Goal: Information Seeking & Learning: Learn about a topic

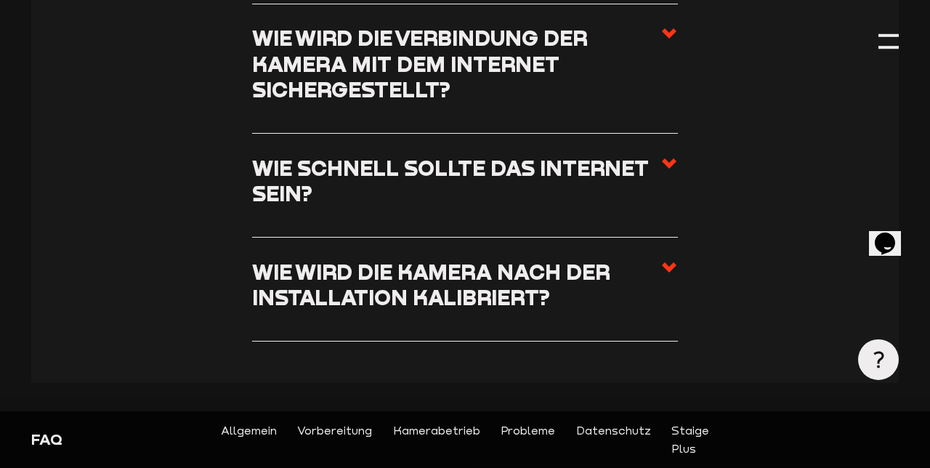
scroll to position [1567, 0]
click at [565, 171] on h3 "Wie schnell sollte das Internet sein?" at bounding box center [456, 180] width 409 height 52
click at [0, 0] on input "Wie schnell sollte das Internet sein?" at bounding box center [0, 0] width 0 height 0
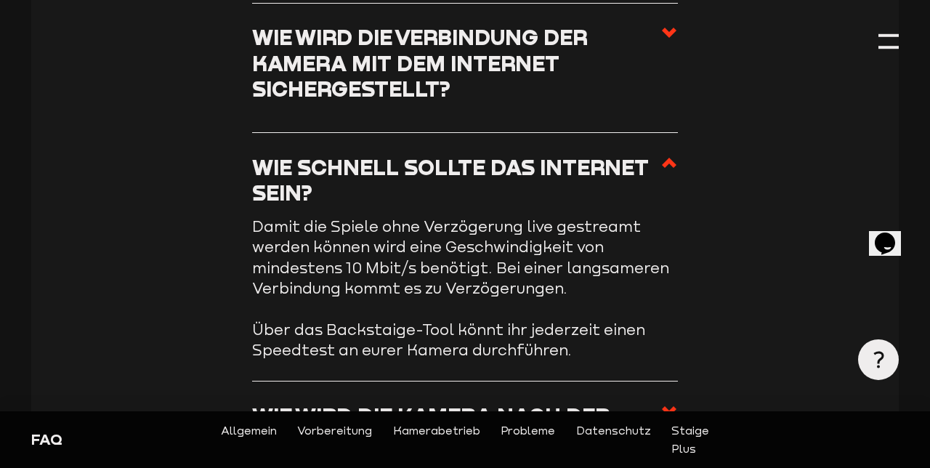
click at [675, 169] on icon at bounding box center [669, 162] width 17 height 17
click at [0, 0] on input "Wie schnell sollte das Internet sein?" at bounding box center [0, 0] width 0 height 0
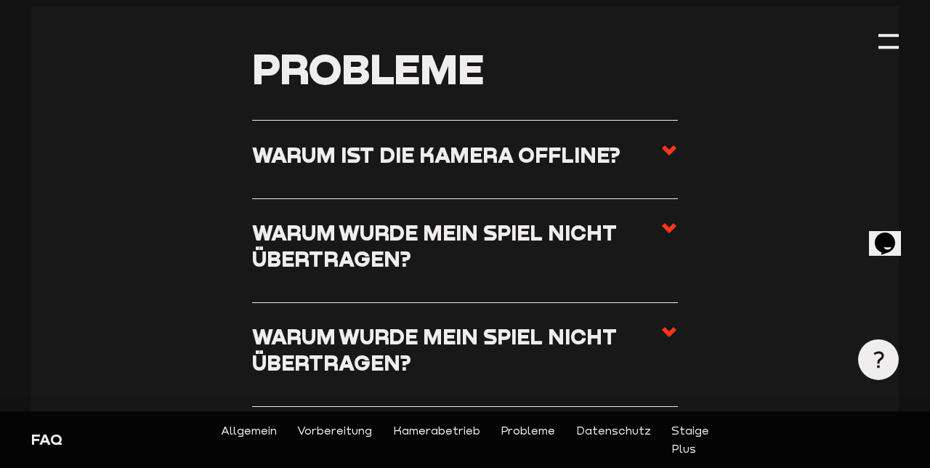
scroll to position [3571, 0]
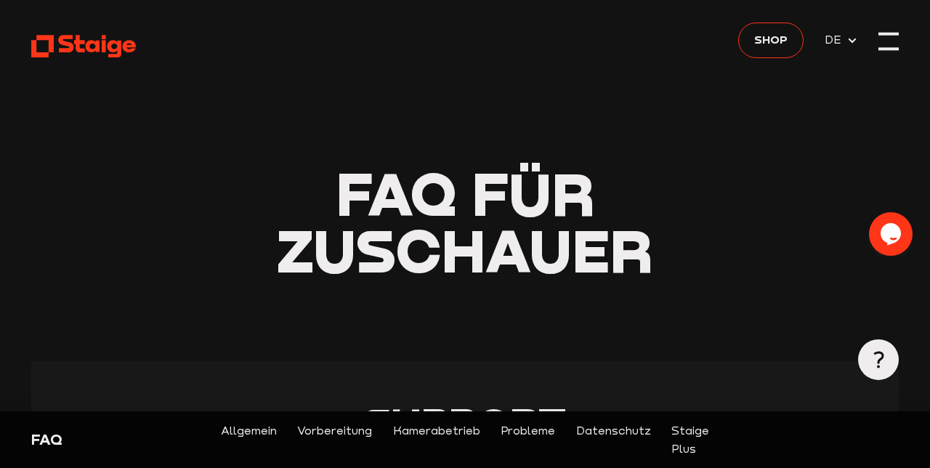
click at [893, 41] on div at bounding box center [889, 41] width 20 height 20
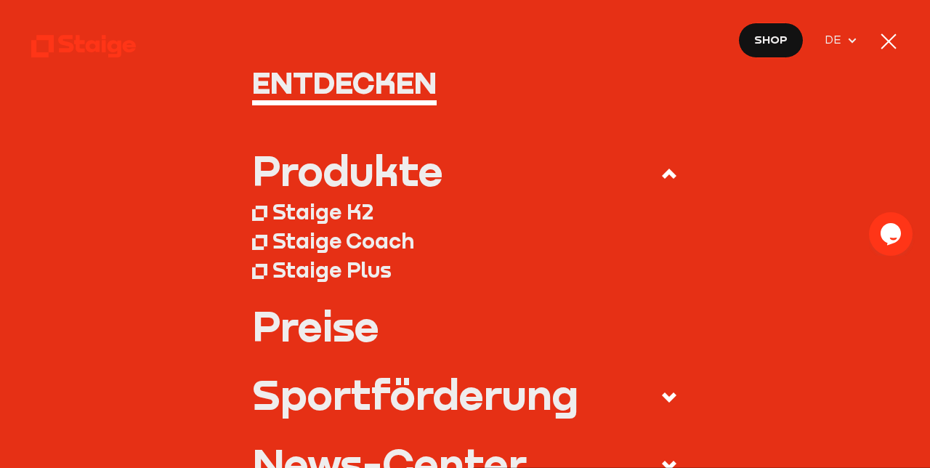
scroll to position [61, 0]
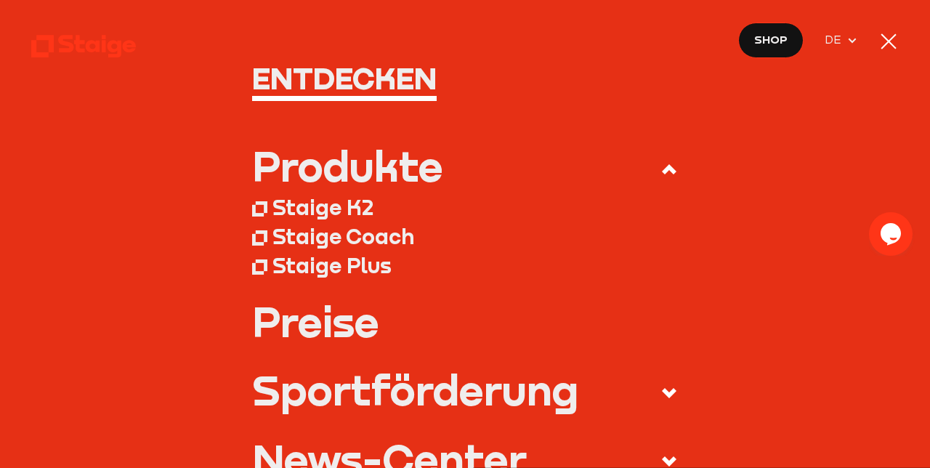
click at [660, 397] on span at bounding box center [659, 393] width 38 height 23
click at [0, 0] on input "Sportförderung" at bounding box center [0, 0] width 0 height 0
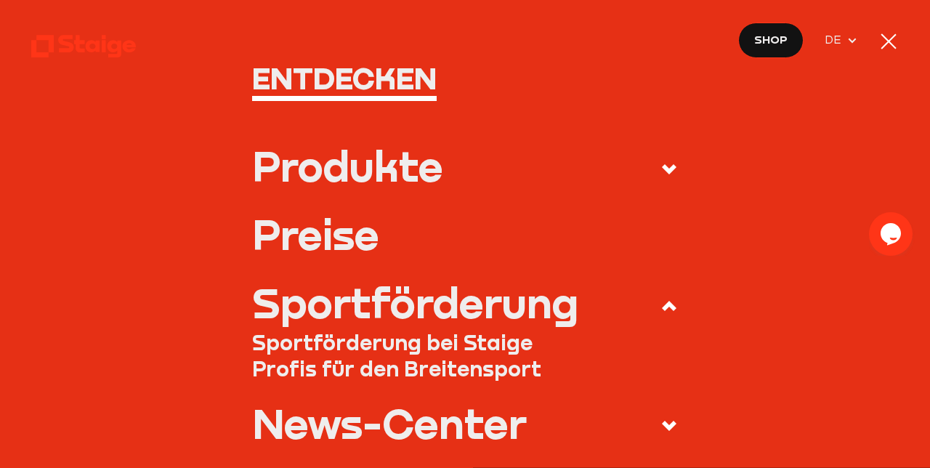
click at [478, 307] on div "Sportförderung" at bounding box center [415, 302] width 326 height 41
click at [0, 0] on input "Sportförderung" at bounding box center [0, 0] width 0 height 0
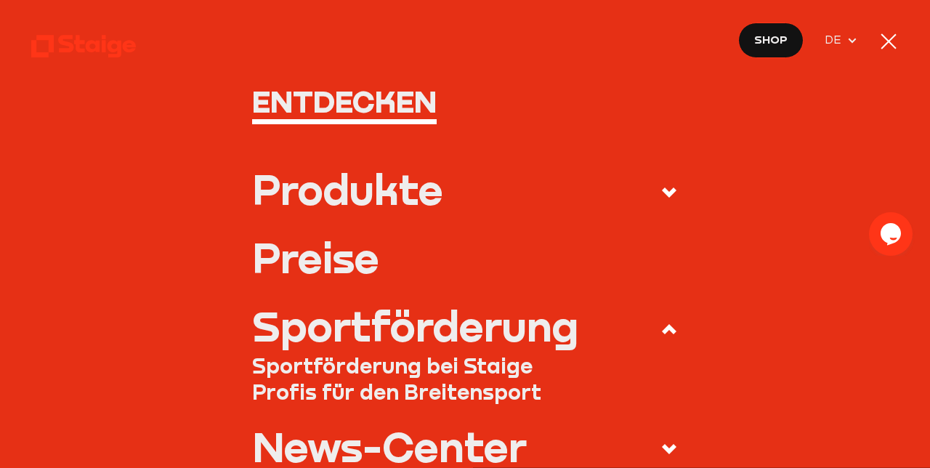
click at [334, 260] on link "Preise" at bounding box center [465, 257] width 427 height 41
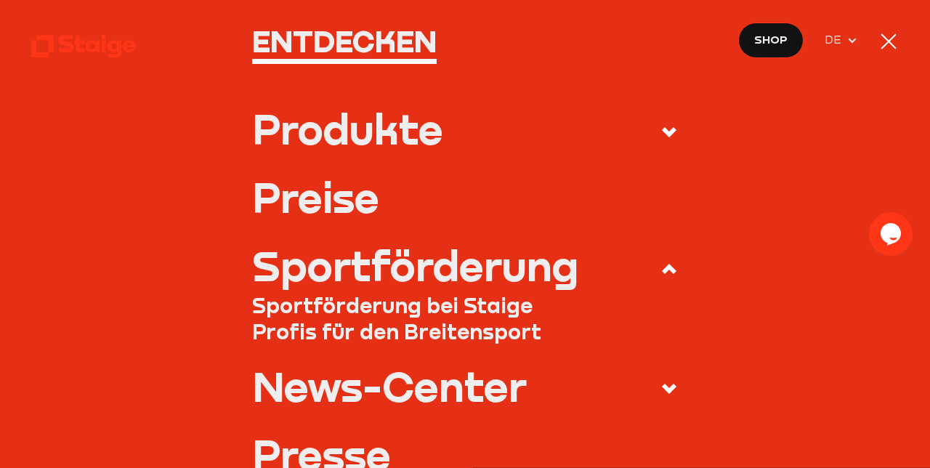
scroll to position [99, 0]
click at [509, 266] on div "Sportförderung" at bounding box center [415, 264] width 326 height 41
click at [0, 0] on input "Sportförderung" at bounding box center [0, 0] width 0 height 0
click at [433, 278] on div "Sportförderung" at bounding box center [415, 264] width 326 height 41
click at [0, 0] on input "Sportförderung" at bounding box center [0, 0] width 0 height 0
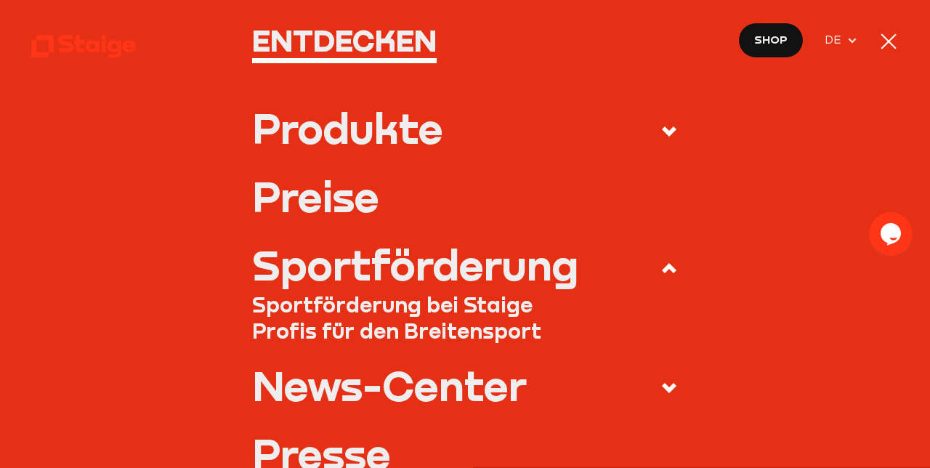
click at [443, 319] on link "Profis für den Breitensport" at bounding box center [465, 331] width 427 height 26
click at [438, 283] on div "Sportförderung" at bounding box center [415, 264] width 326 height 41
click at [0, 0] on input "Sportförderung" at bounding box center [0, 0] width 0 height 0
click at [671, 133] on use at bounding box center [669, 131] width 15 height 10
click at [0, 0] on input "Produkte" at bounding box center [0, 0] width 0 height 0
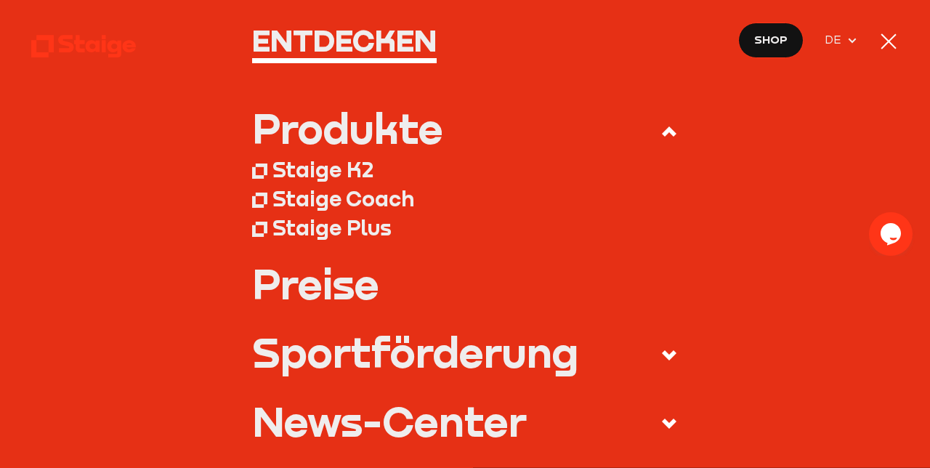
click at [361, 176] on div "Staige K2" at bounding box center [323, 170] width 101 height 26
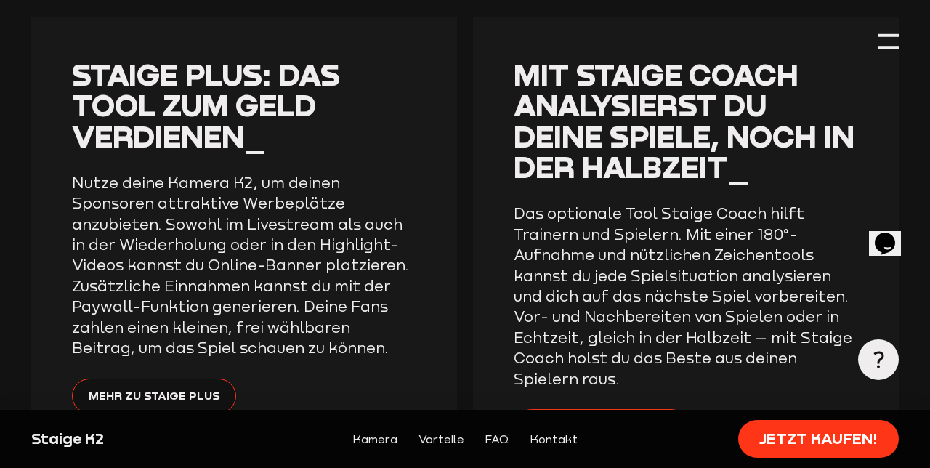
scroll to position [2956, 0]
